Goal: Information Seeking & Learning: Learn about a topic

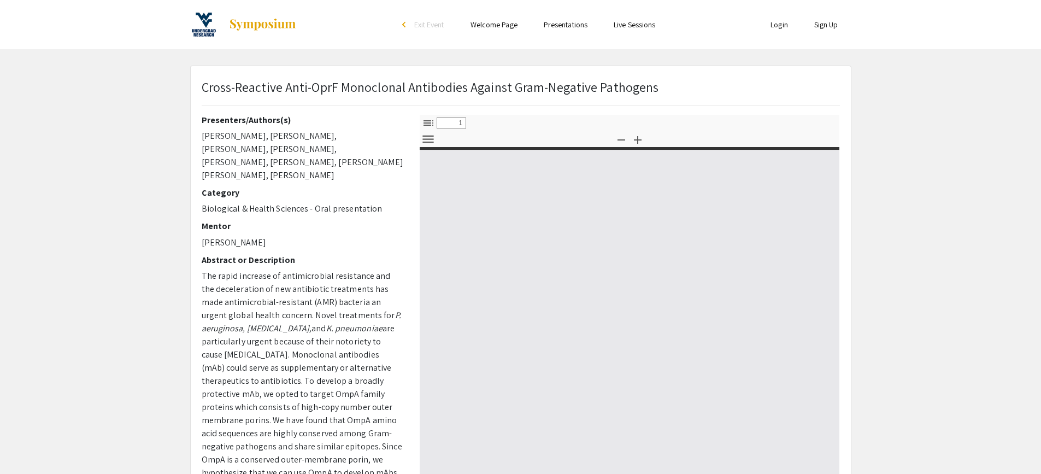
select select "custom"
type input "0"
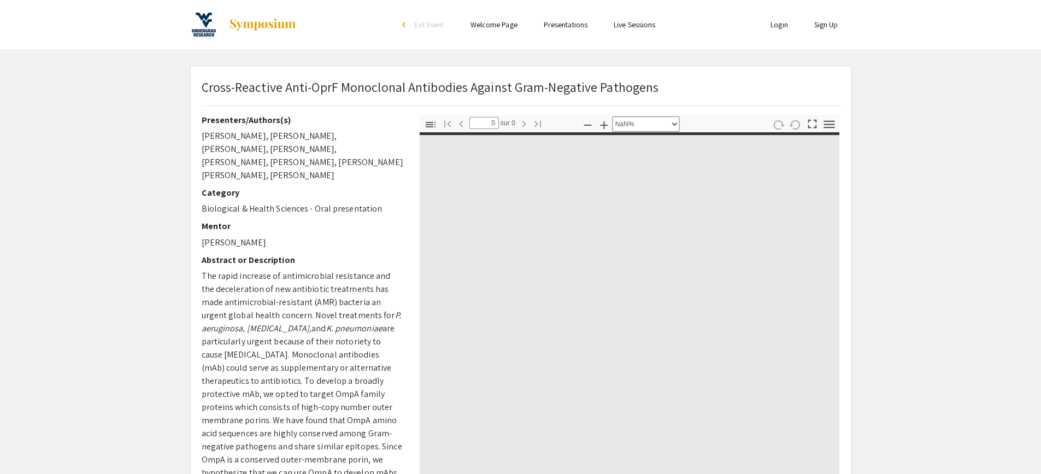
select select "auto"
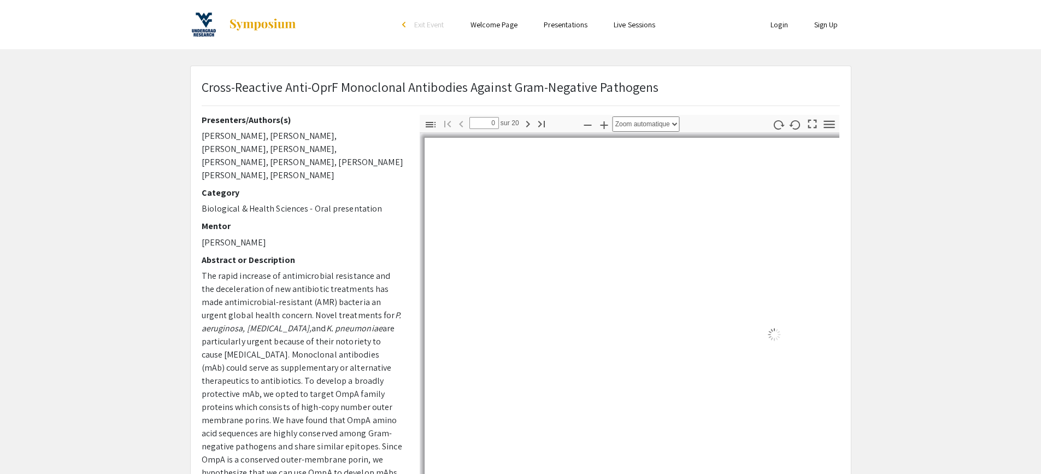
type input "1"
select select "auto"
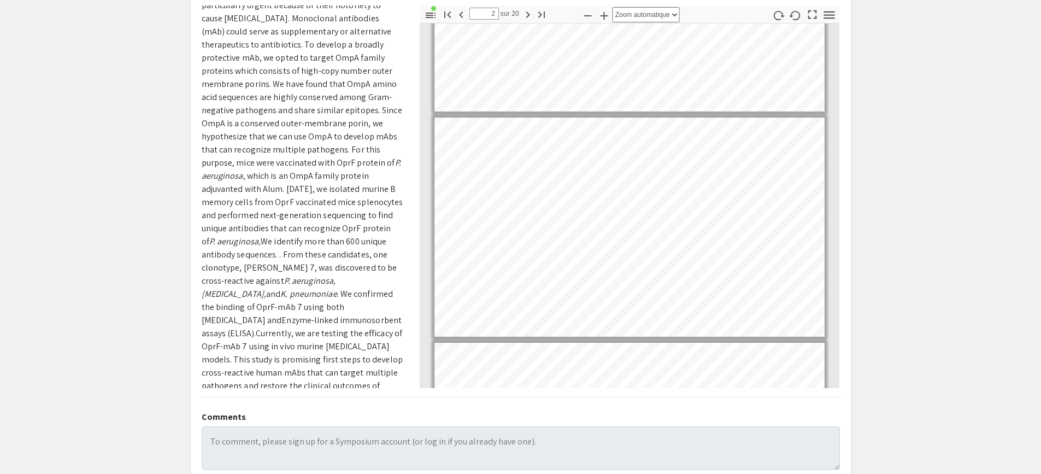
scroll to position [76, 0]
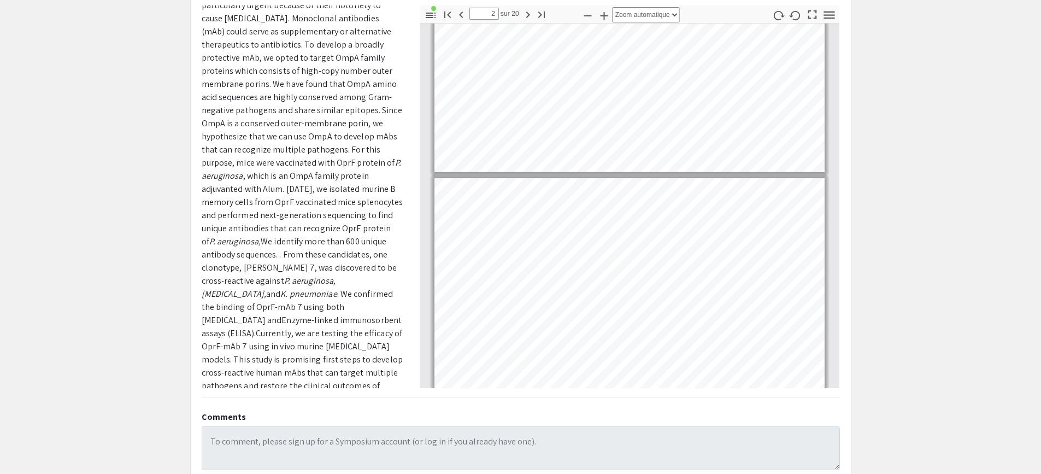
type input "1"
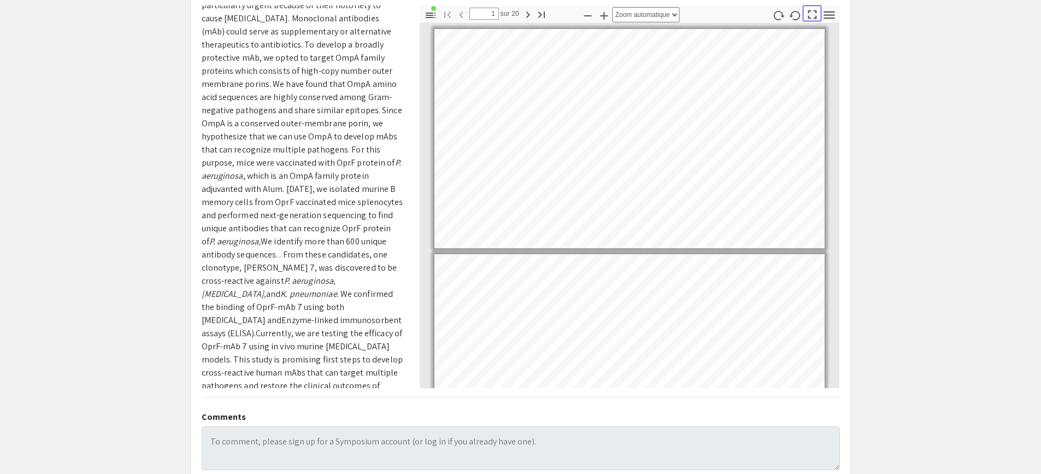
click at [810, 18] on icon "button" at bounding box center [813, 14] width 9 height 9
select select "page-fit"
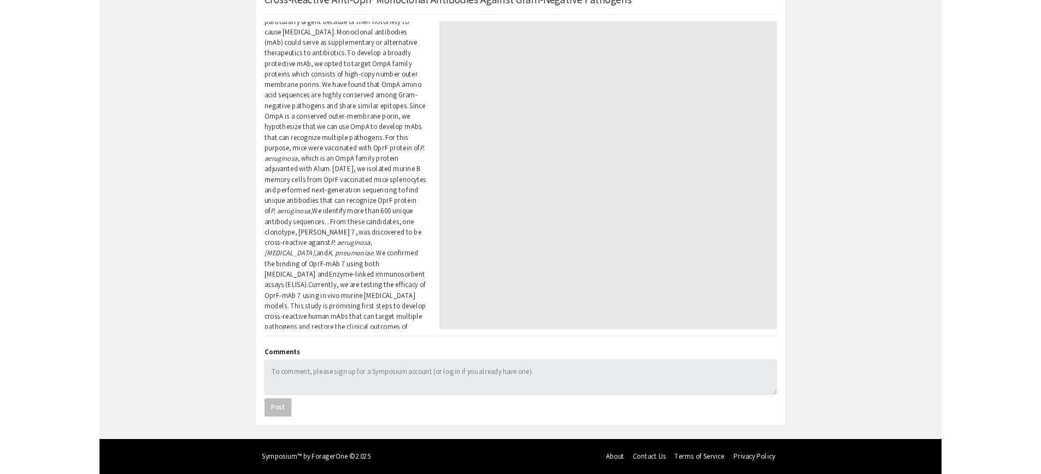
scroll to position [590, 0]
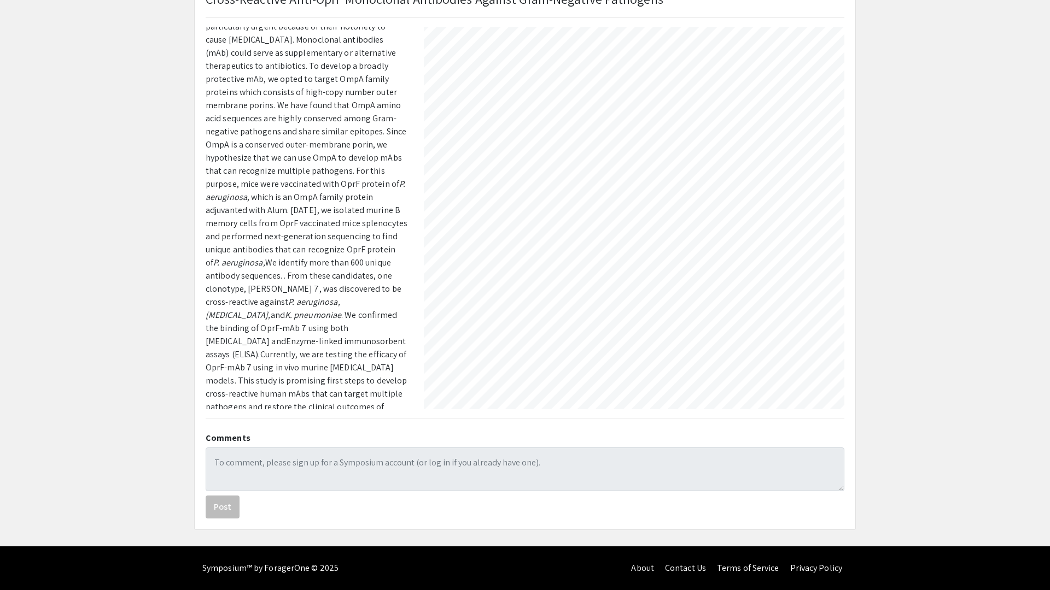
type input "11"
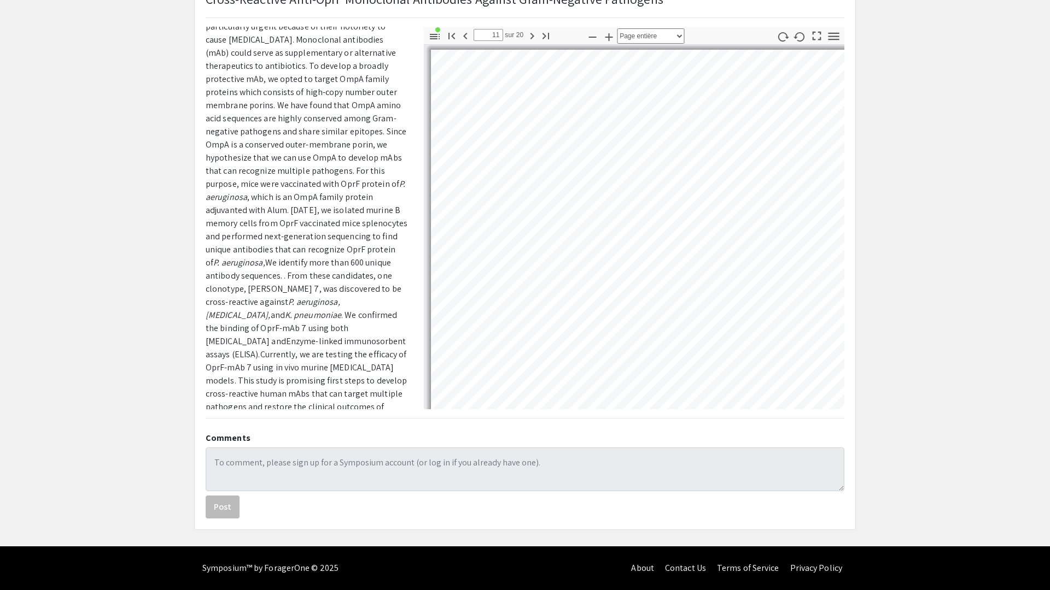
select select "auto"
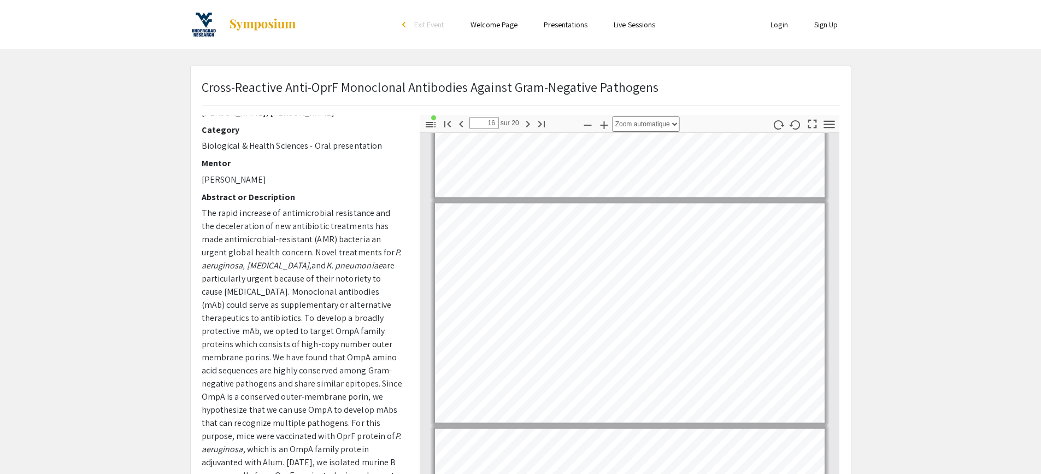
scroll to position [3270, 0]
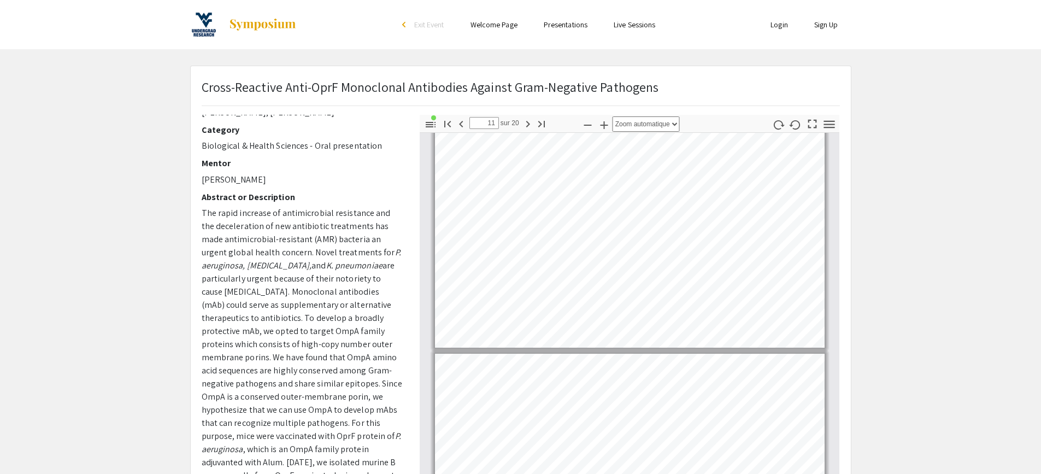
type input "10"
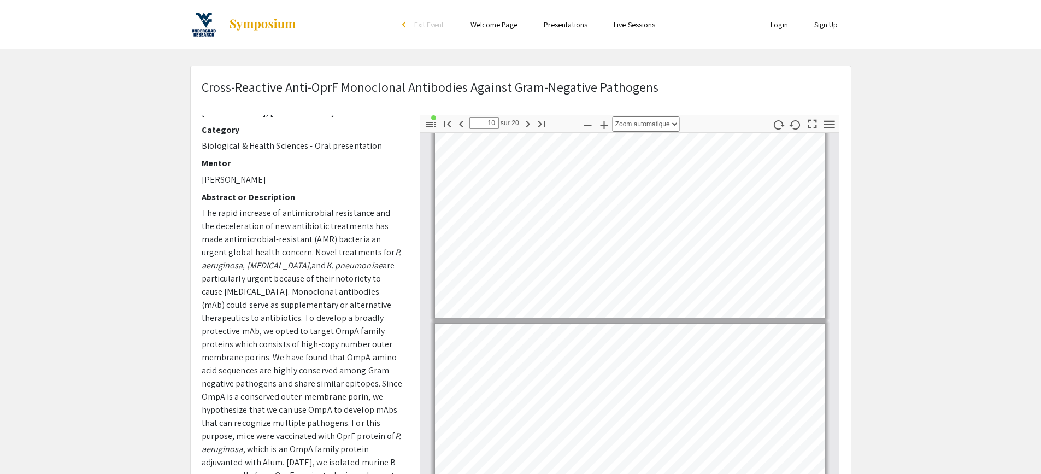
scroll to position [118, 0]
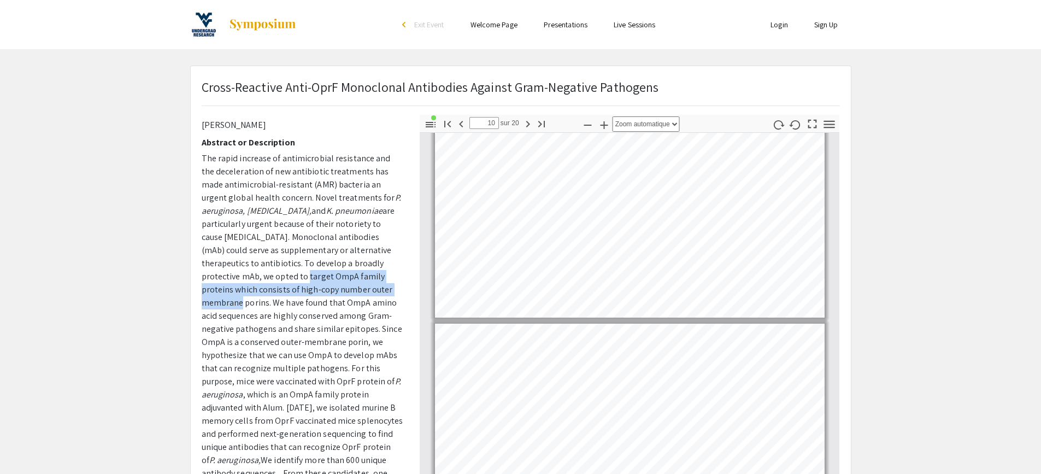
drag, startPoint x: 257, startPoint y: 265, endPoint x: 367, endPoint y: 278, distance: 110.1
click at [367, 278] on p "The rapid increase of antimicrobial resistance and the deceleration of new anti…" at bounding box center [303, 388] width 202 height 472
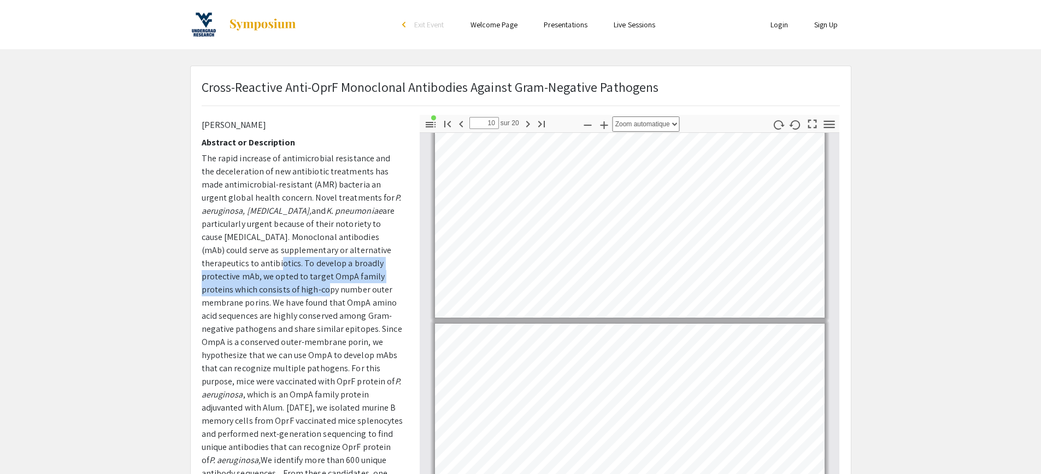
drag, startPoint x: 245, startPoint y: 251, endPoint x: 269, endPoint y: 269, distance: 29.7
click at [268, 277] on p "The rapid increase of antimicrobial resistance and the deceleration of new anti…" at bounding box center [303, 388] width 202 height 472
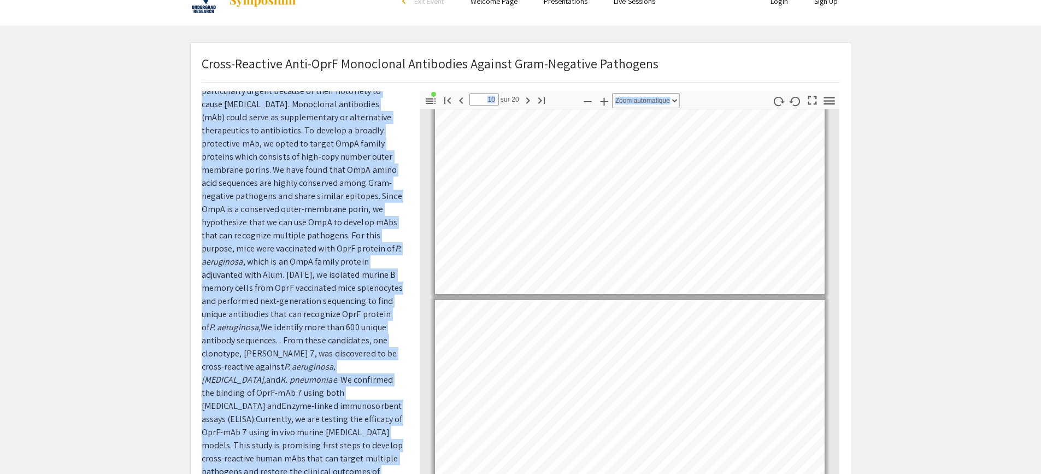
scroll to position [204, 0]
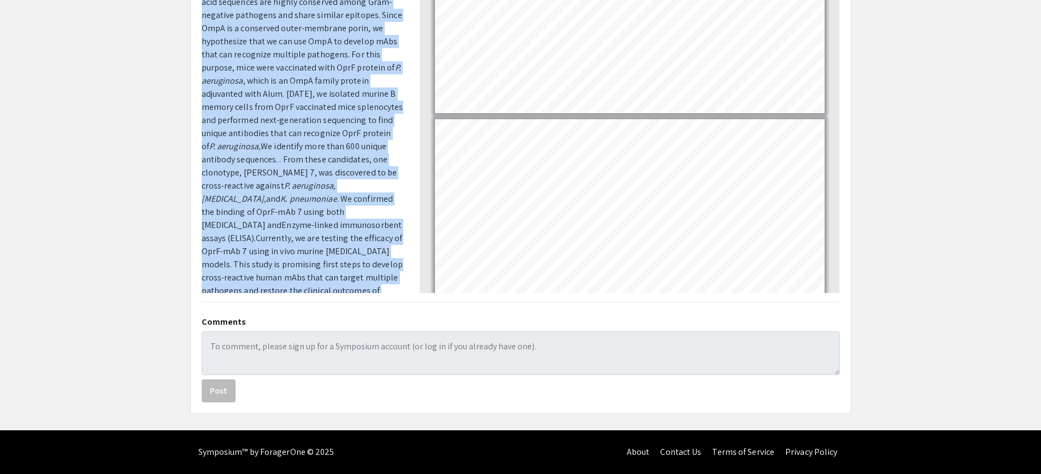
drag, startPoint x: 201, startPoint y: 147, endPoint x: 362, endPoint y: 287, distance: 213.9
click at [362, 287] on div "Presenters/Authors(s) [PERSON_NAME], [PERSON_NAME], [PERSON_NAME], [PERSON_NAME…" at bounding box center [303, 101] width 202 height 383
copy p "Lor ipsum dolorsit am consecteturad elitseddoe tem inc utlaboreetdo ma ali enim…"
